Goal: Task Accomplishment & Management: Use online tool/utility

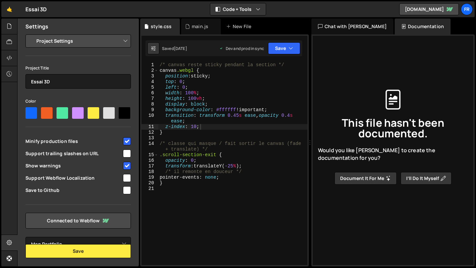
select select "68187396e74b0e7c5e4c5e66"
click at [222, 227] on div "/* canvas reste sticky pendant la section */ canvas .webgl { position : sticky …" at bounding box center [232, 169] width 149 height 214
click at [196, 29] on div "main.js" at bounding box center [200, 26] width 17 height 7
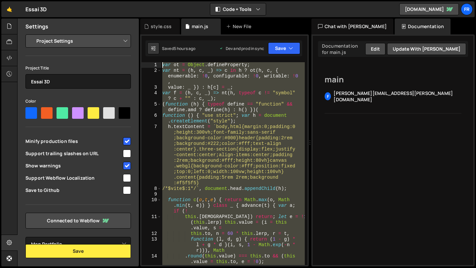
drag, startPoint x: 234, startPoint y: 209, endPoint x: 147, endPoint y: -30, distance: 254.0
click at [147, 0] on html "Projects [GEOGRAPHIC_DATA] Blog Fr Projects Your Teams Account Upgrade Logout" at bounding box center [238, 134] width 476 height 268
type textarea "var ot = Object.defineProperty; var nt = (h, c, _) => c in h ? [PERSON_NAME](h,…"
paste textarea
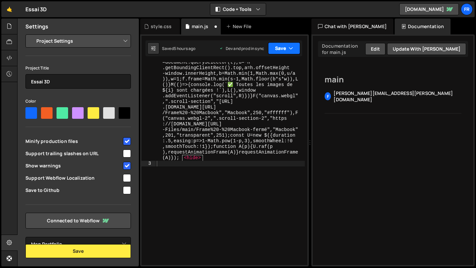
click at [282, 49] on button "Save" at bounding box center [284, 48] width 32 height 12
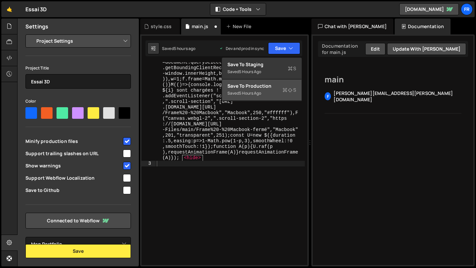
click at [275, 85] on div "Save to Production S" at bounding box center [262, 86] width 69 height 7
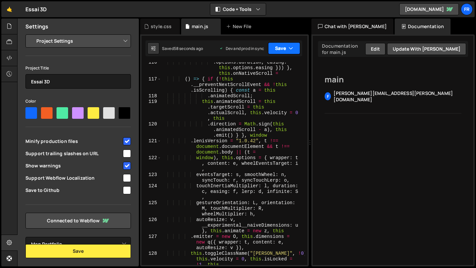
click at [292, 42] on button "Save" at bounding box center [284, 48] width 32 height 12
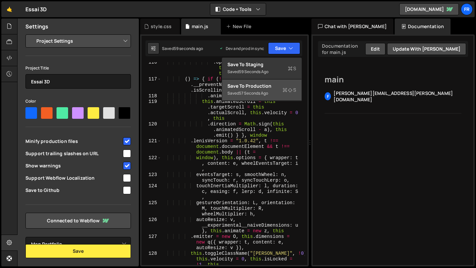
click at [268, 92] on div "57 seconds ago" at bounding box center [253, 93] width 29 height 6
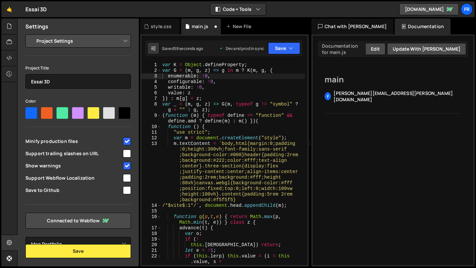
scroll to position [0, 0]
click at [158, 27] on div "style.css" at bounding box center [161, 26] width 21 height 7
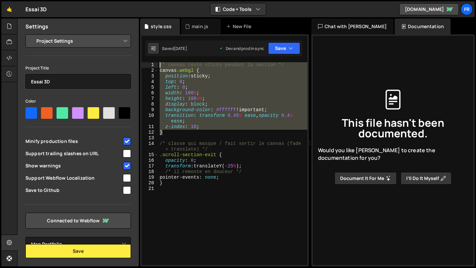
drag, startPoint x: 169, startPoint y: 133, endPoint x: 151, endPoint y: 65, distance: 70.6
click at [151, 65] on div "} 1 2 3 4 5 6 7 8 9 10 11 12 13 14 15 16 17 18 19 20 21 /* canvas reste sticky …" at bounding box center [225, 163] width 166 height 203
type textarea "/* canvas reste sticky pendant la section */ canvas.webgl {"
click at [172, 135] on div "/* canvas reste sticky pendant la section */ canvas .webgl { position : sticky …" at bounding box center [232, 169] width 149 height 214
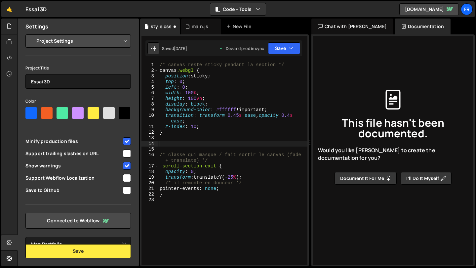
paste textarea "}"
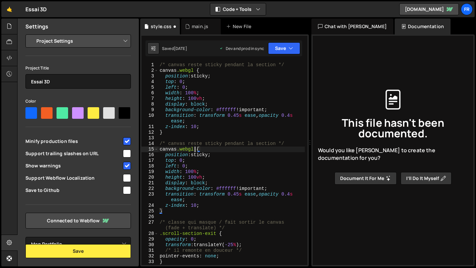
click at [194, 150] on div "/* canvas reste sticky pendant la section */ canvas .webgl { position : sticky …" at bounding box center [231, 169] width 147 height 214
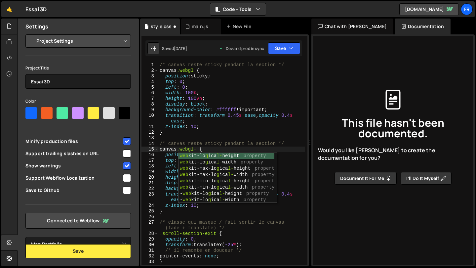
scroll to position [0, 3]
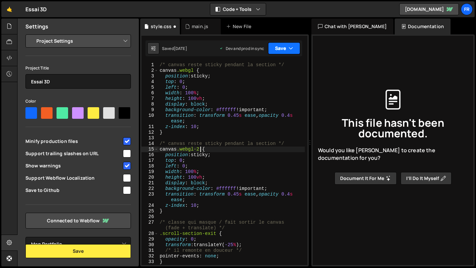
type textarea "canvas.webgl-2 {"
click at [278, 52] on button "Save" at bounding box center [284, 48] width 32 height 12
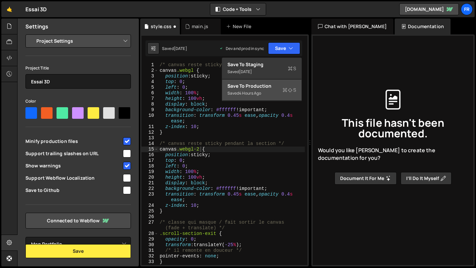
click at [271, 90] on div "Saved 4 hours ago" at bounding box center [262, 93] width 69 height 8
